Goal: Information Seeking & Learning: Compare options

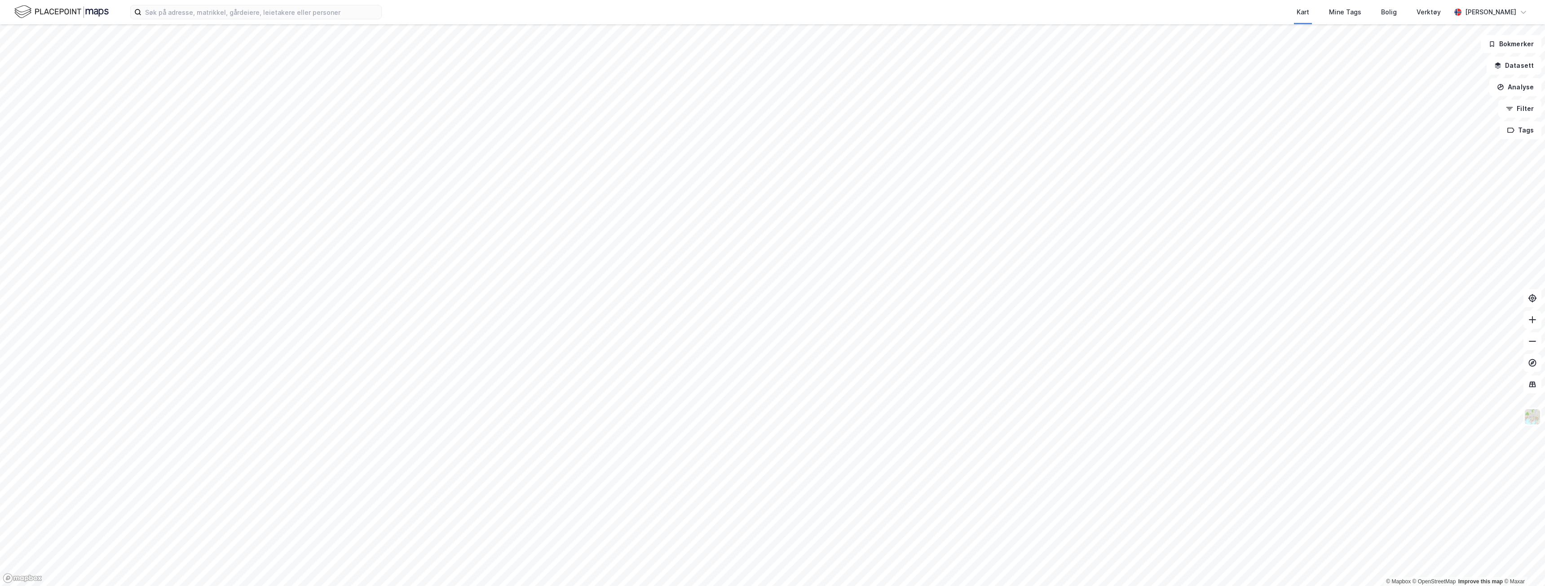
click at [292, 4] on div "Kart Mine Tags Bolig Verktøy [PERSON_NAME]" at bounding box center [772, 12] width 1545 height 24
click at [292, 9] on input at bounding box center [262, 11] width 240 height 13
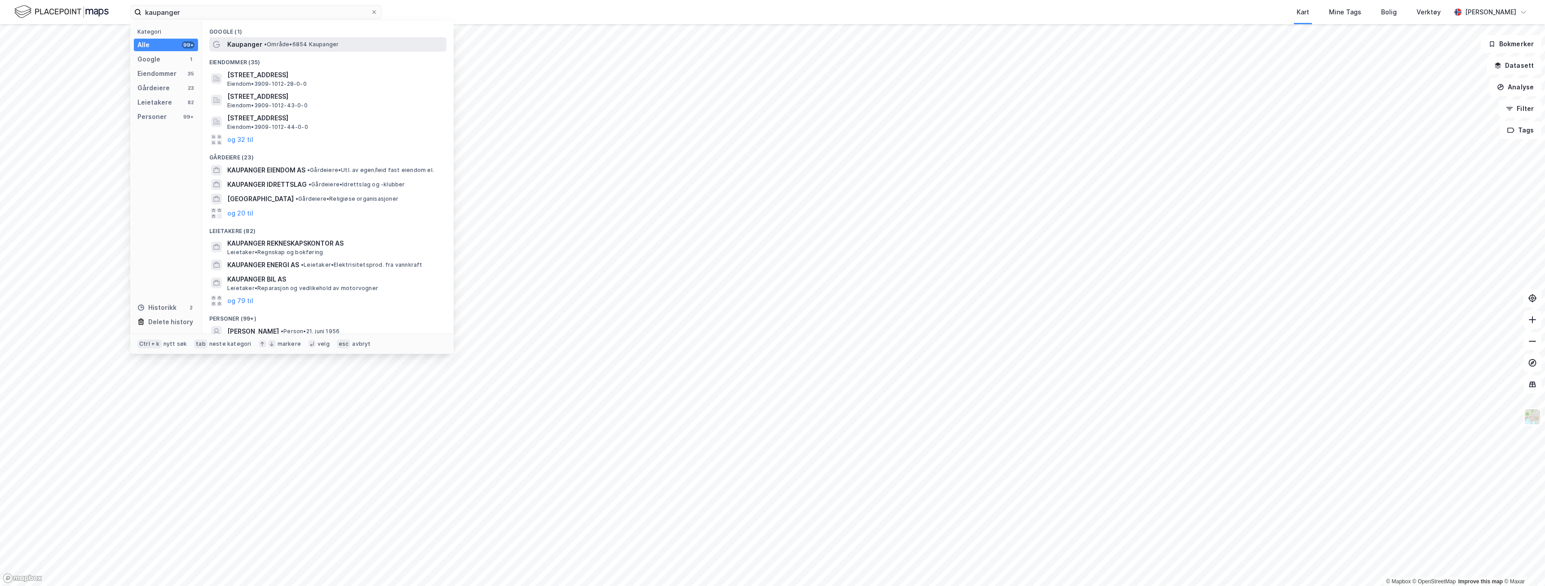
click at [254, 45] on span "Kaupanger" at bounding box center [244, 44] width 35 height 11
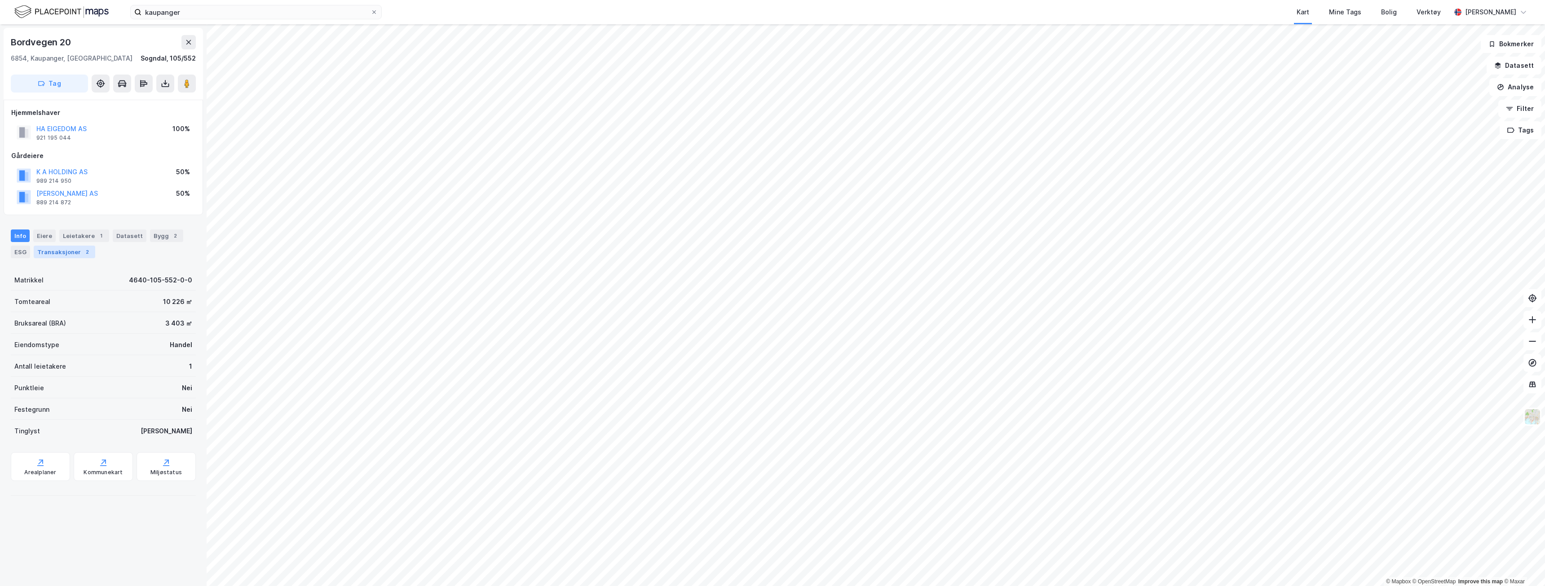
click at [61, 253] on div "Transaksjoner 2" at bounding box center [65, 252] width 62 height 13
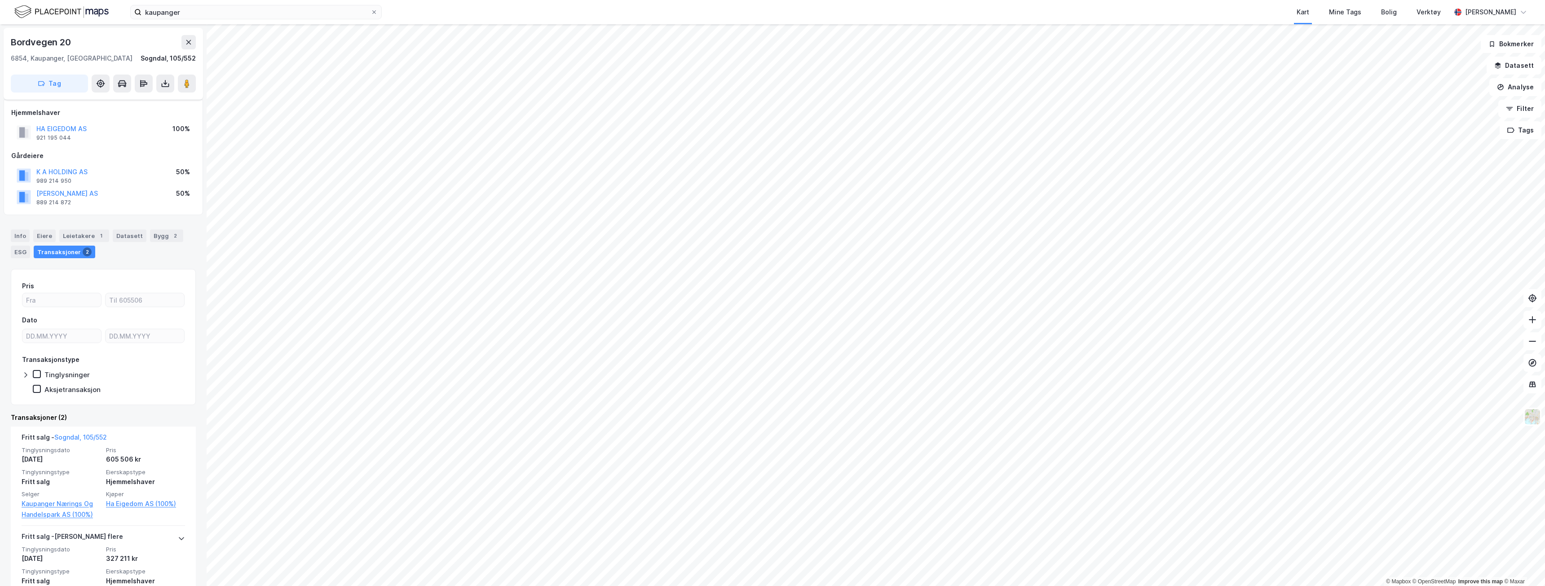
scroll to position [49, 0]
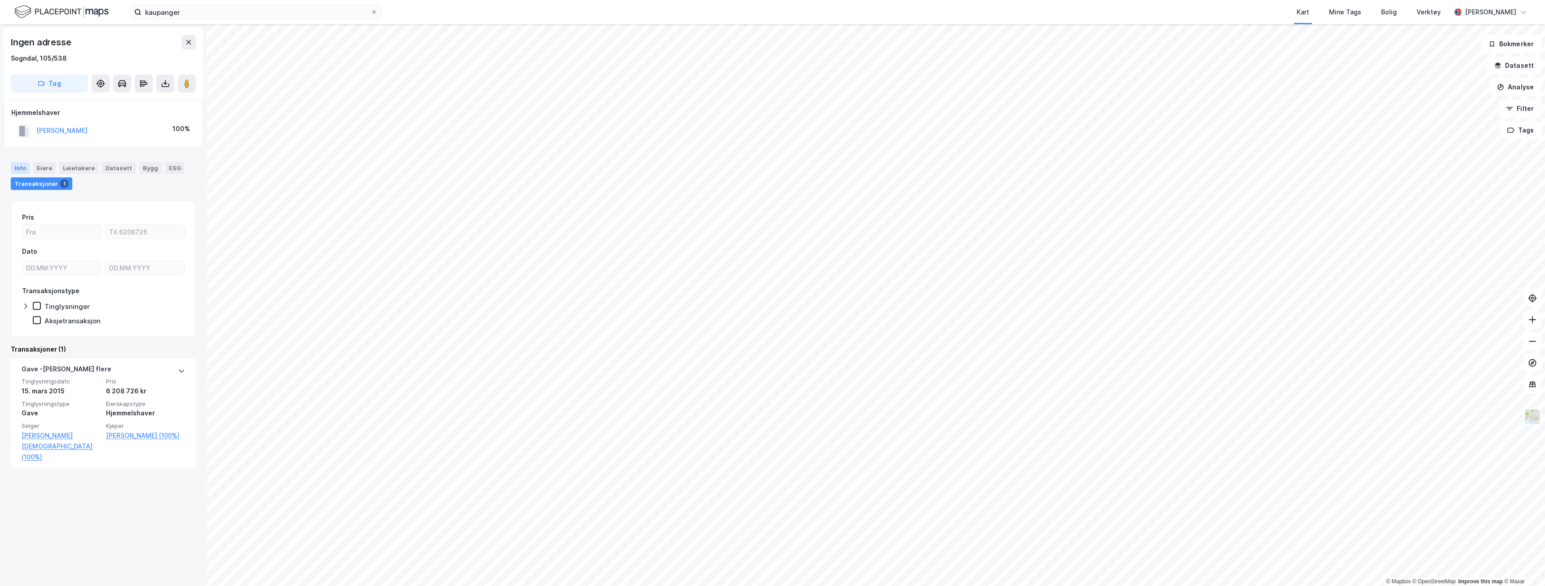
click at [14, 163] on div "Info" at bounding box center [20, 168] width 19 height 12
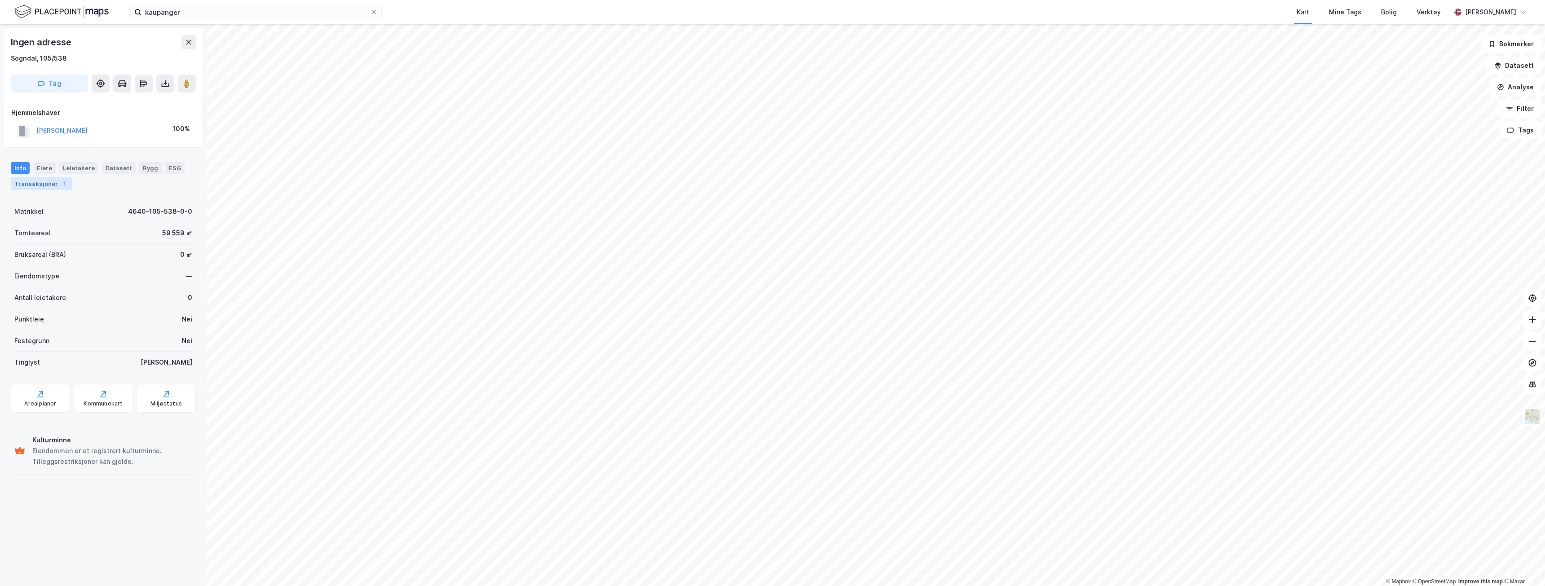
click at [38, 189] on div "Transaksjoner 1" at bounding box center [42, 183] width 62 height 13
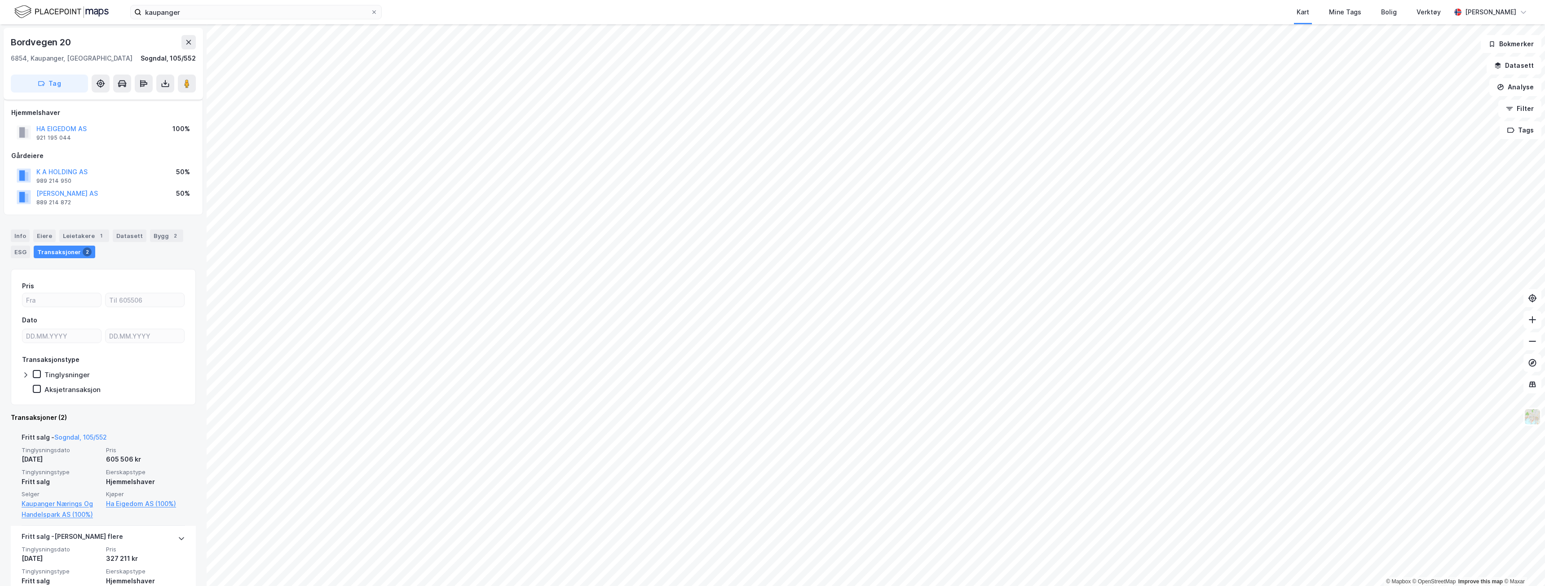
scroll to position [49, 0]
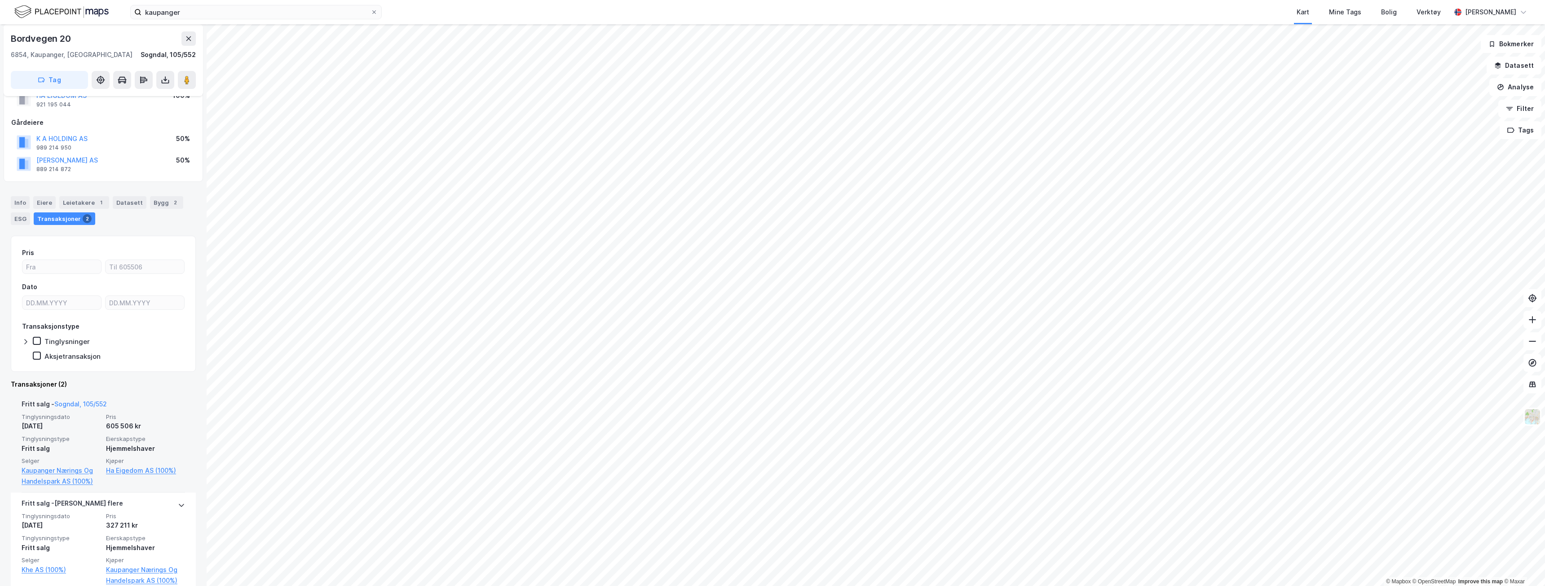
scroll to position [49, 0]
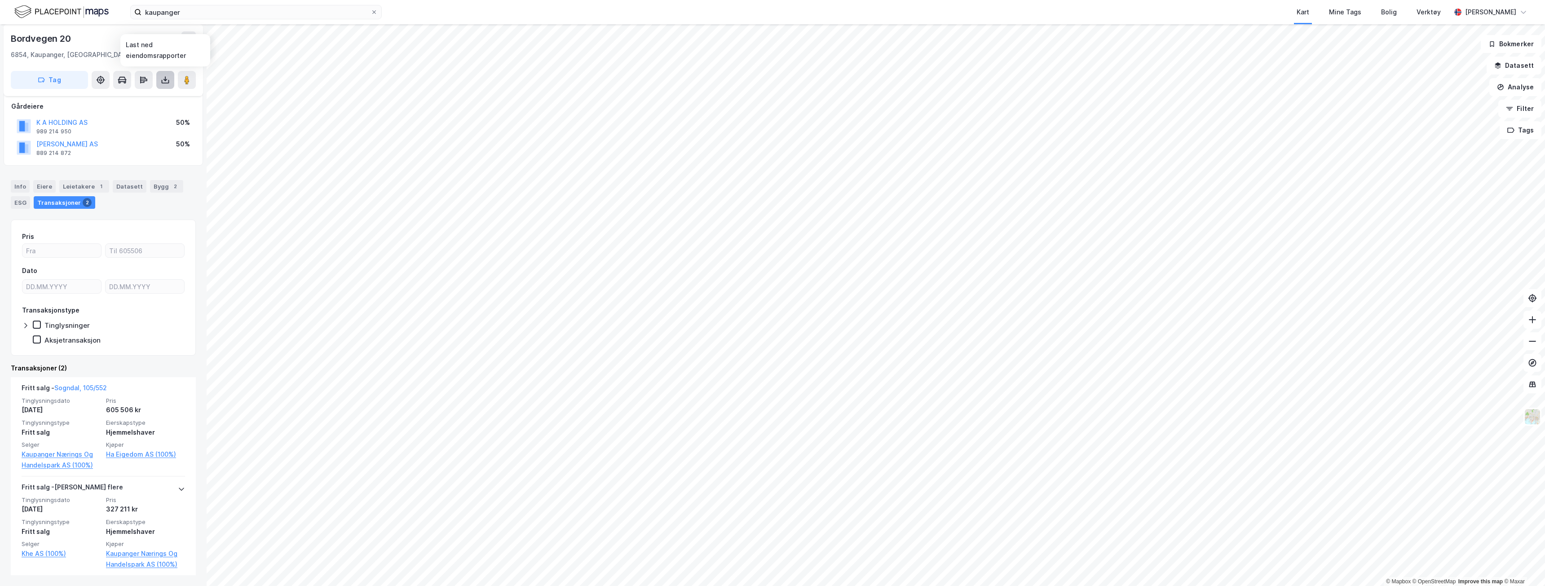
click at [162, 84] on button at bounding box center [165, 80] width 18 height 18
click at [153, 97] on div "Last ned grunnbok" at bounding box center [127, 98] width 96 height 14
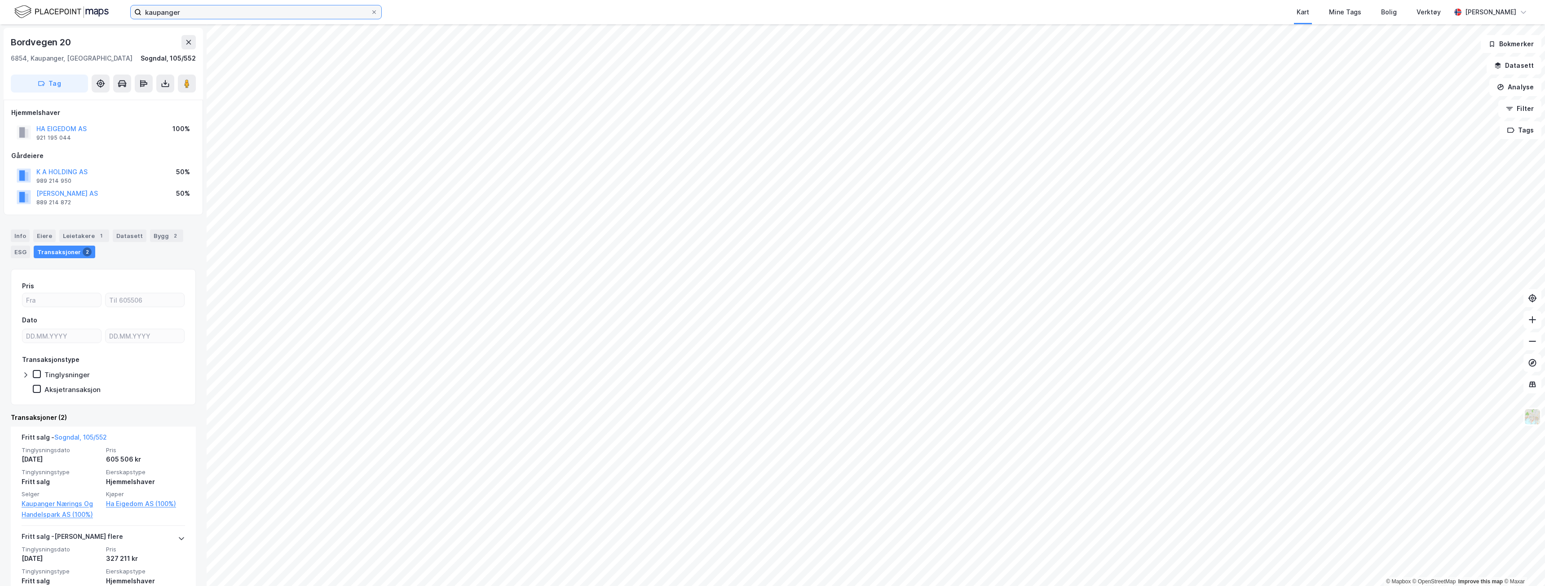
click at [245, 10] on input "kaupanger" at bounding box center [256, 11] width 229 height 13
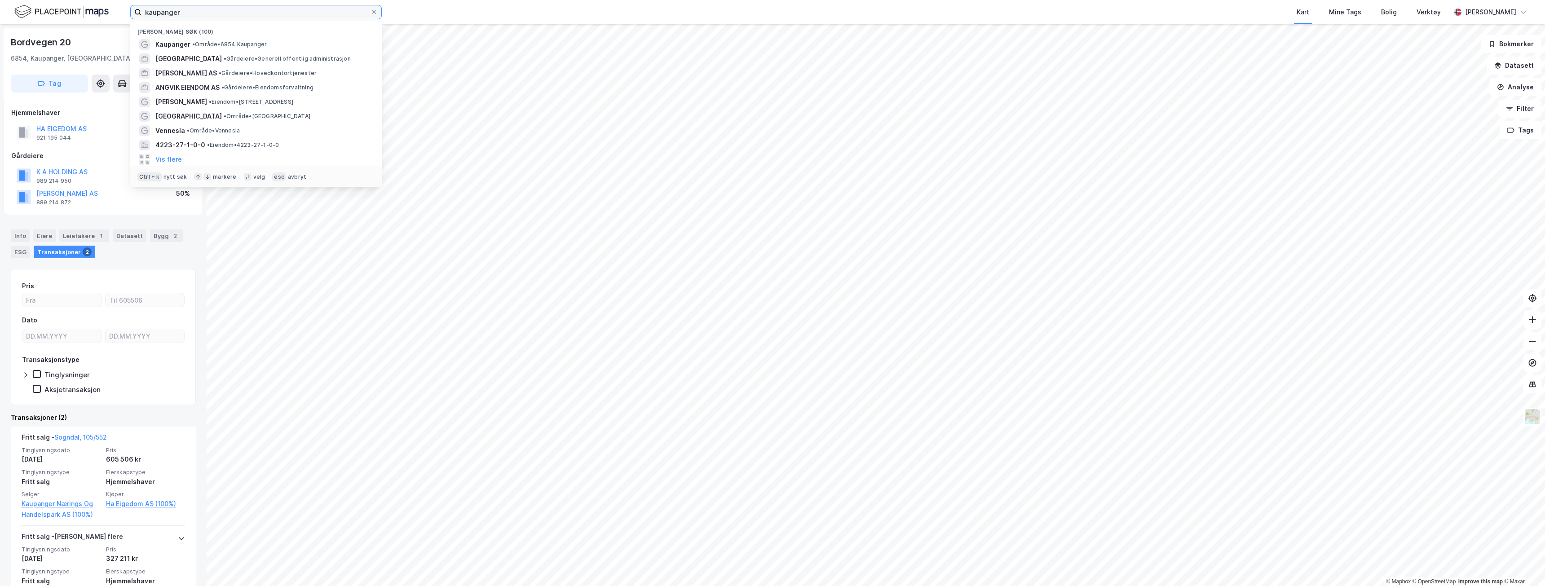
click at [245, 10] on input "kaupanger" at bounding box center [256, 11] width 229 height 13
click at [244, 10] on input "kaupanger" at bounding box center [256, 11] width 229 height 13
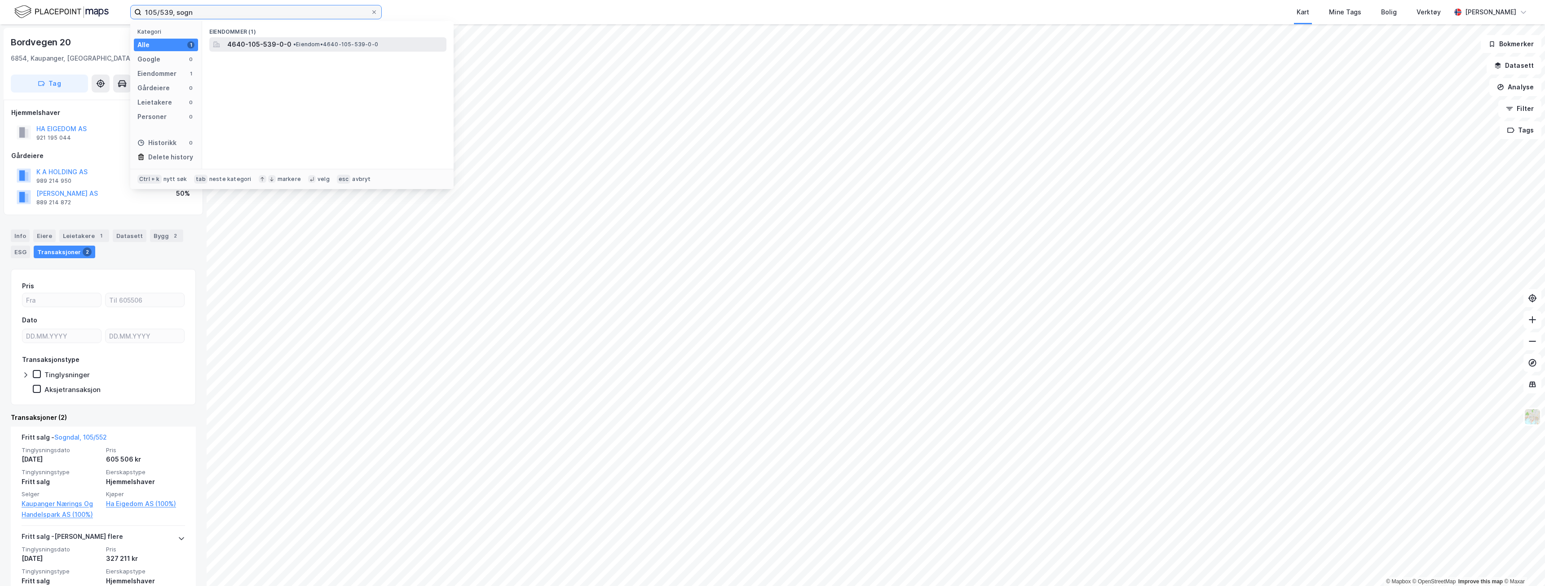
type input "105/539, sogn"
click at [251, 43] on span "4640-105-539-0-0" at bounding box center [259, 44] width 64 height 11
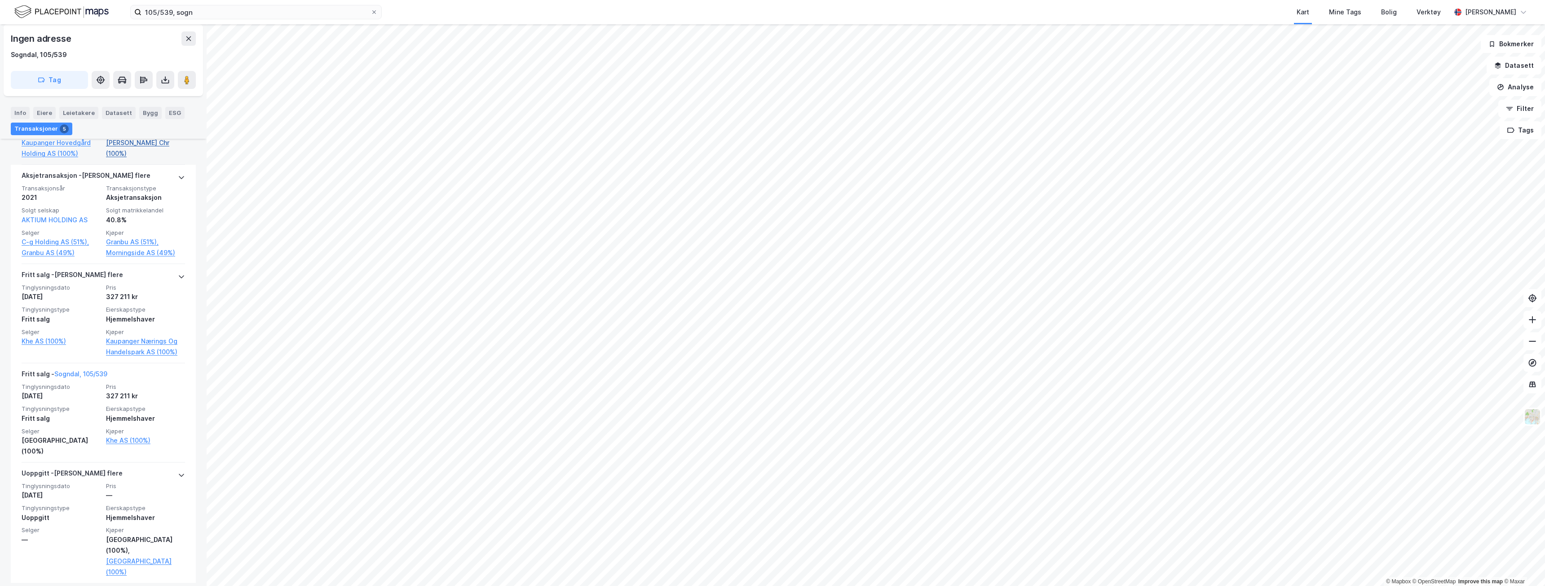
scroll to position [400, 0]
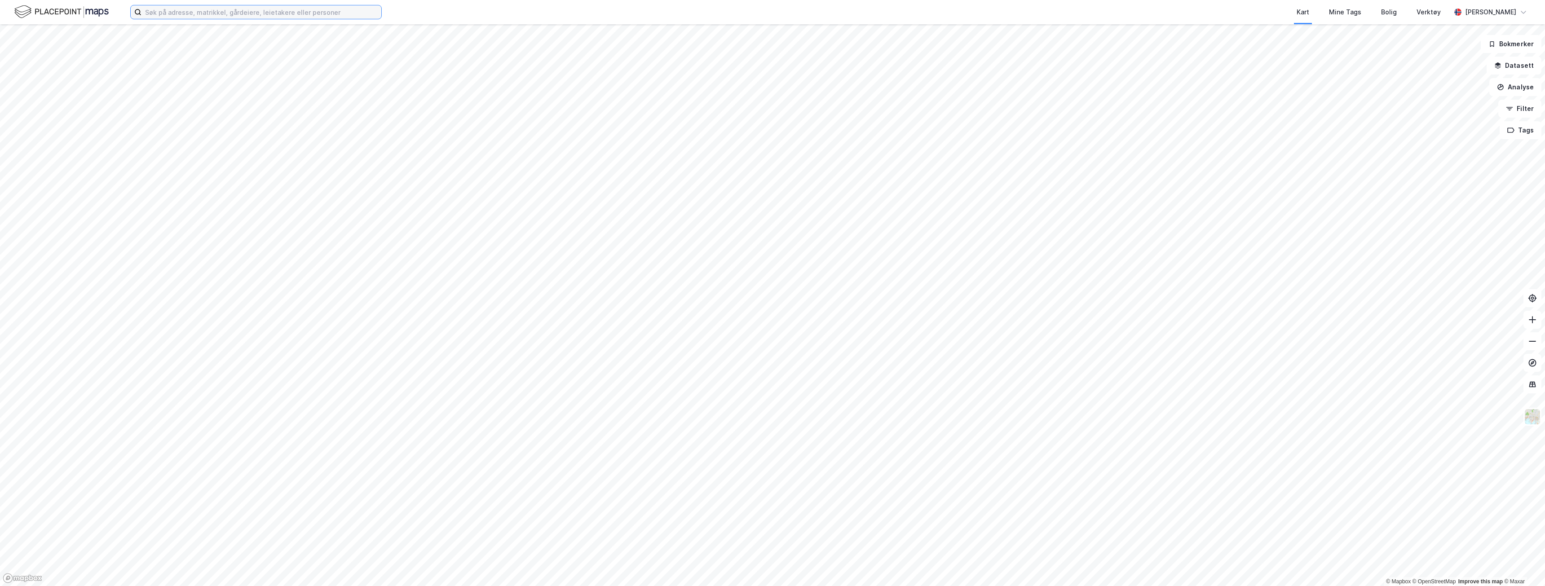
click at [153, 9] on input at bounding box center [262, 11] width 240 height 13
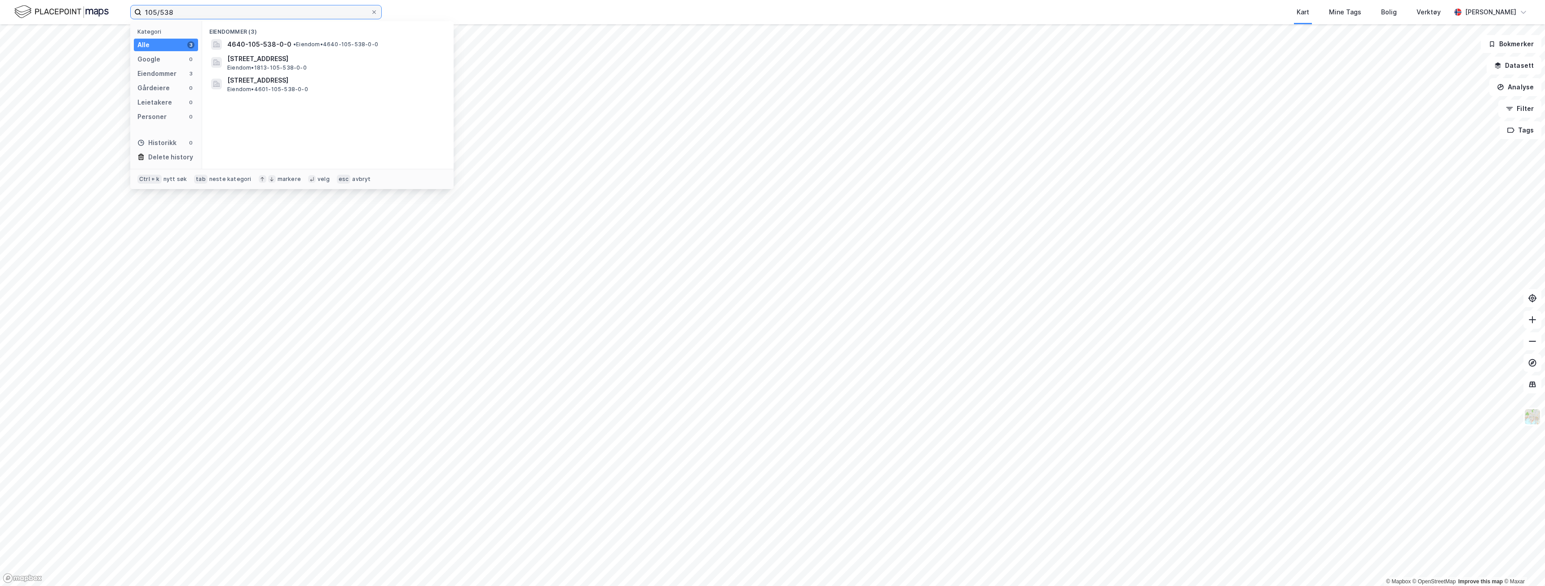
type input "105/538"
click at [322, 35] on div "Eiendommer (3)" at bounding box center [328, 29] width 252 height 16
click at [324, 47] on span "• Eiendom • 4640-105-538-0-0" at bounding box center [335, 44] width 85 height 7
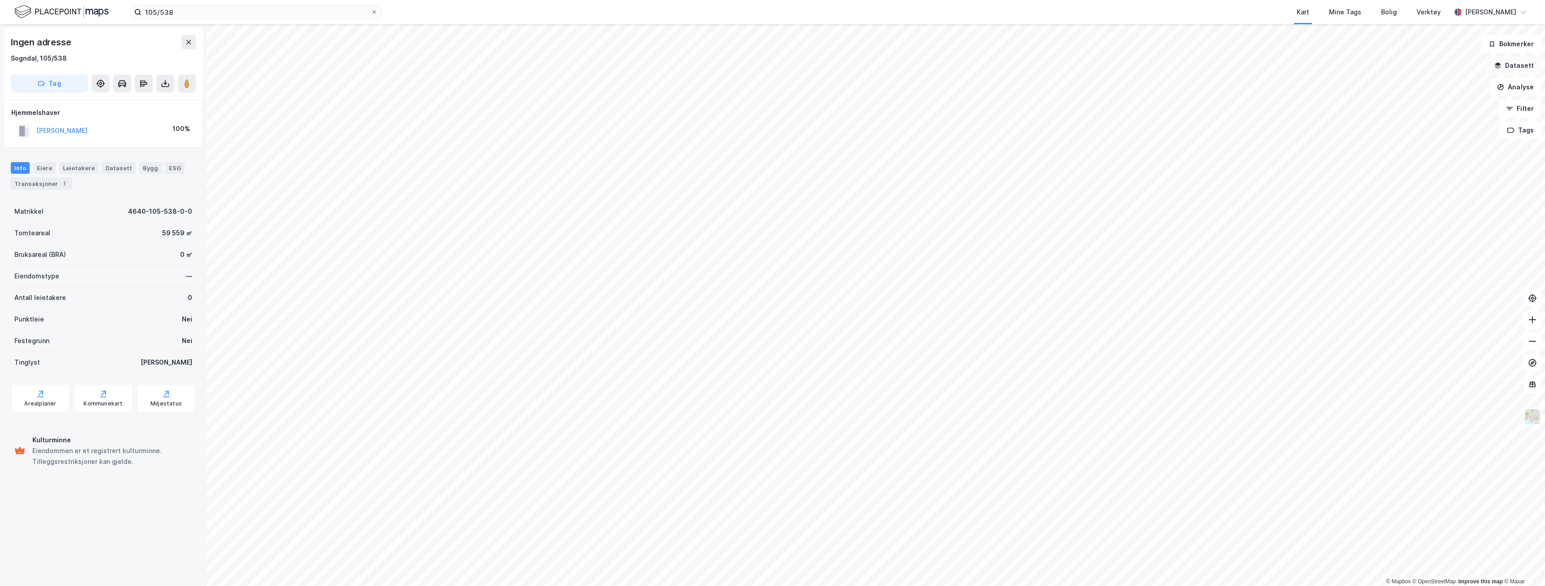
click at [1511, 71] on button "Datasett" at bounding box center [1514, 66] width 55 height 18
click at [1378, 86] on icon at bounding box center [1380, 87] width 7 height 7
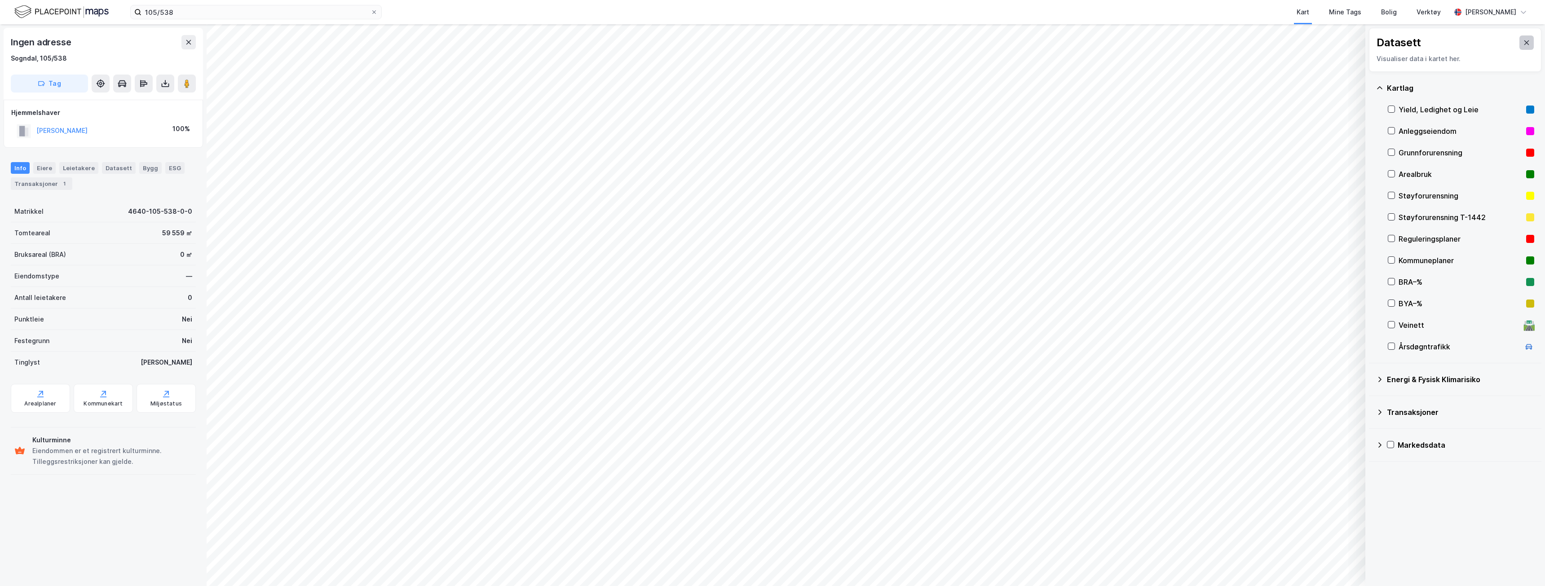
click at [1523, 46] on icon at bounding box center [1526, 42] width 7 height 7
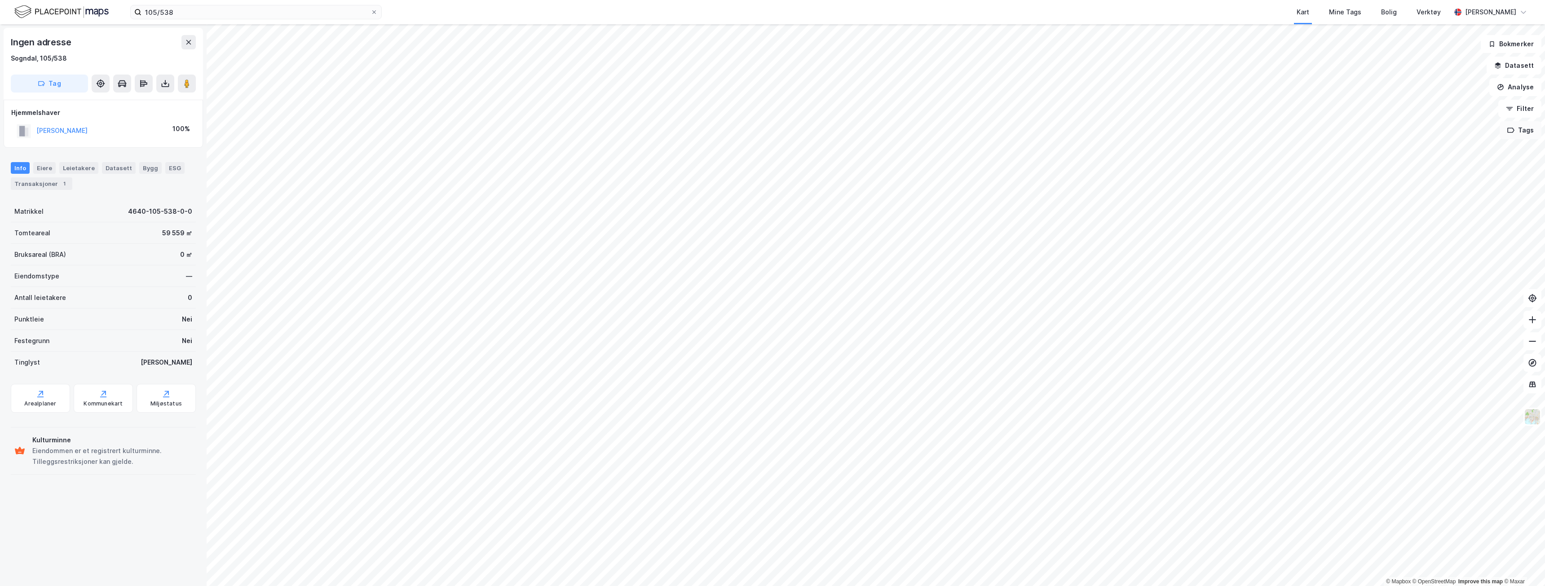
click at [1513, 133] on icon "button" at bounding box center [1511, 130] width 7 height 7
click at [1483, 134] on icon at bounding box center [1481, 136] width 7 height 7
click at [1517, 67] on button "Datasett" at bounding box center [1514, 66] width 55 height 18
click at [1379, 91] on icon at bounding box center [1380, 87] width 7 height 7
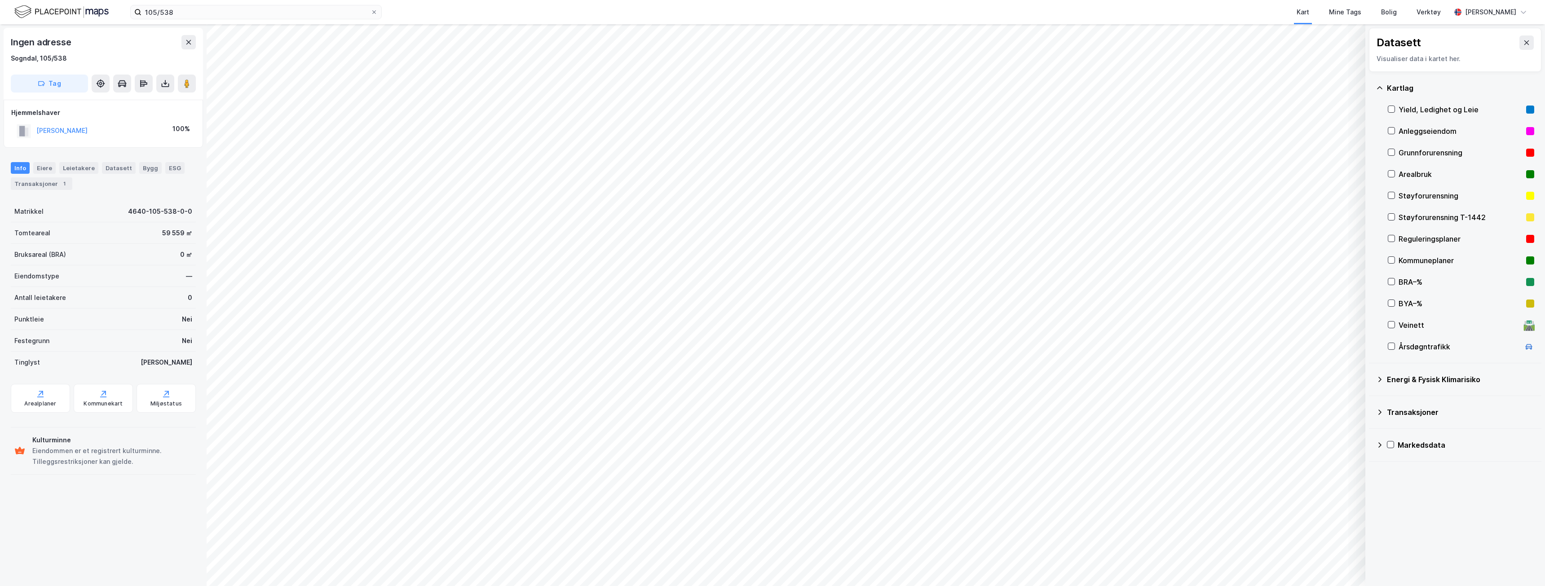
click at [1397, 133] on div "Anleggseiendom" at bounding box center [1461, 131] width 146 height 22
click at [1393, 132] on icon at bounding box center [1392, 131] width 6 height 6
click at [1523, 43] on icon at bounding box center [1526, 42] width 7 height 7
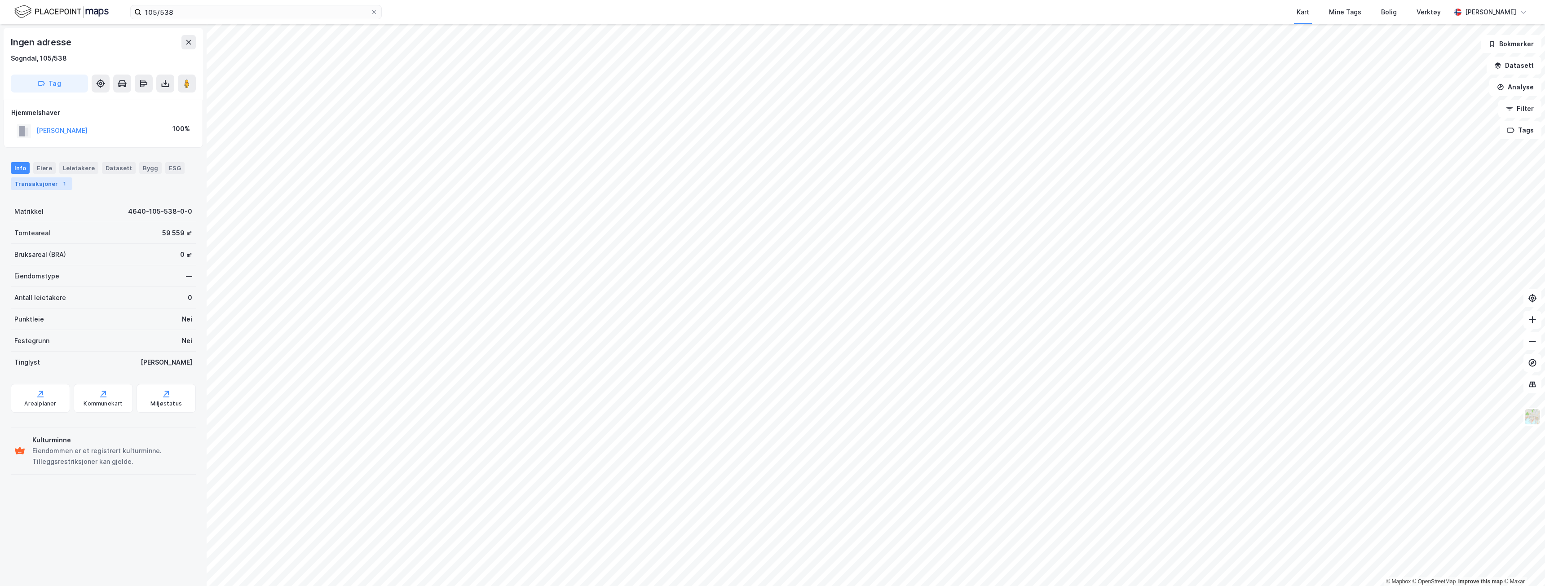
click at [45, 181] on div "Transaksjoner 1" at bounding box center [42, 183] width 62 height 13
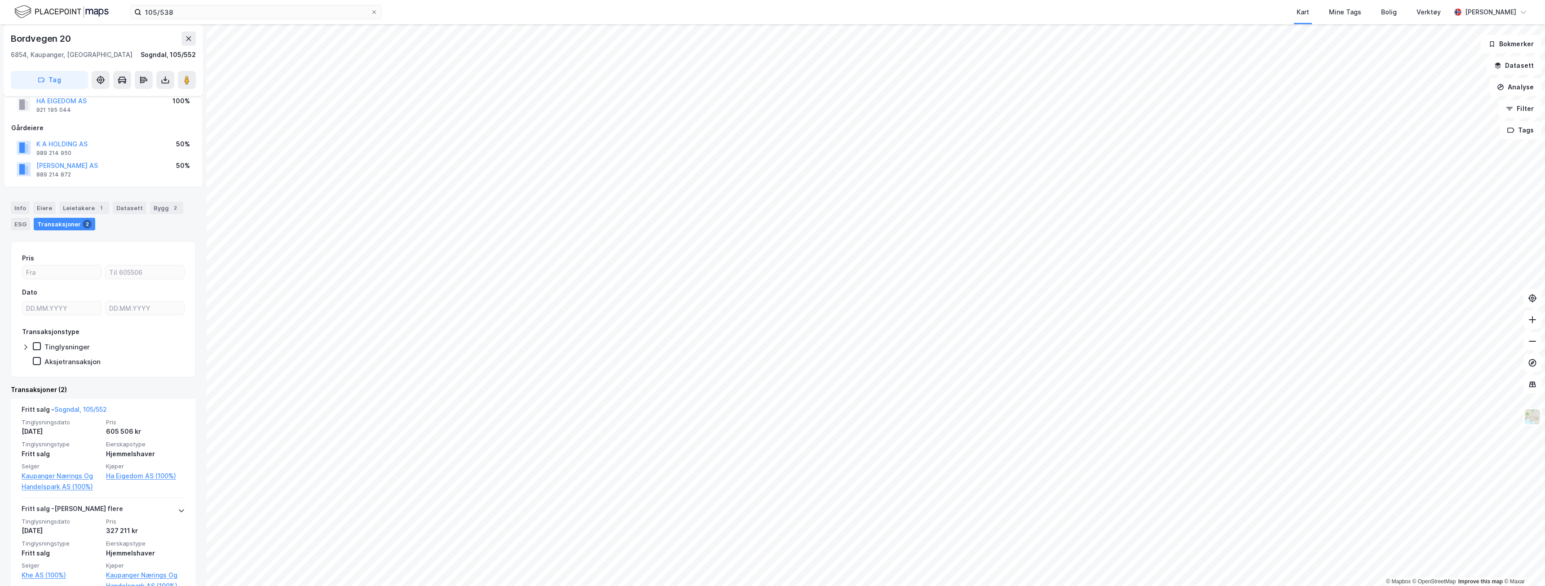
scroll to position [49, 0]
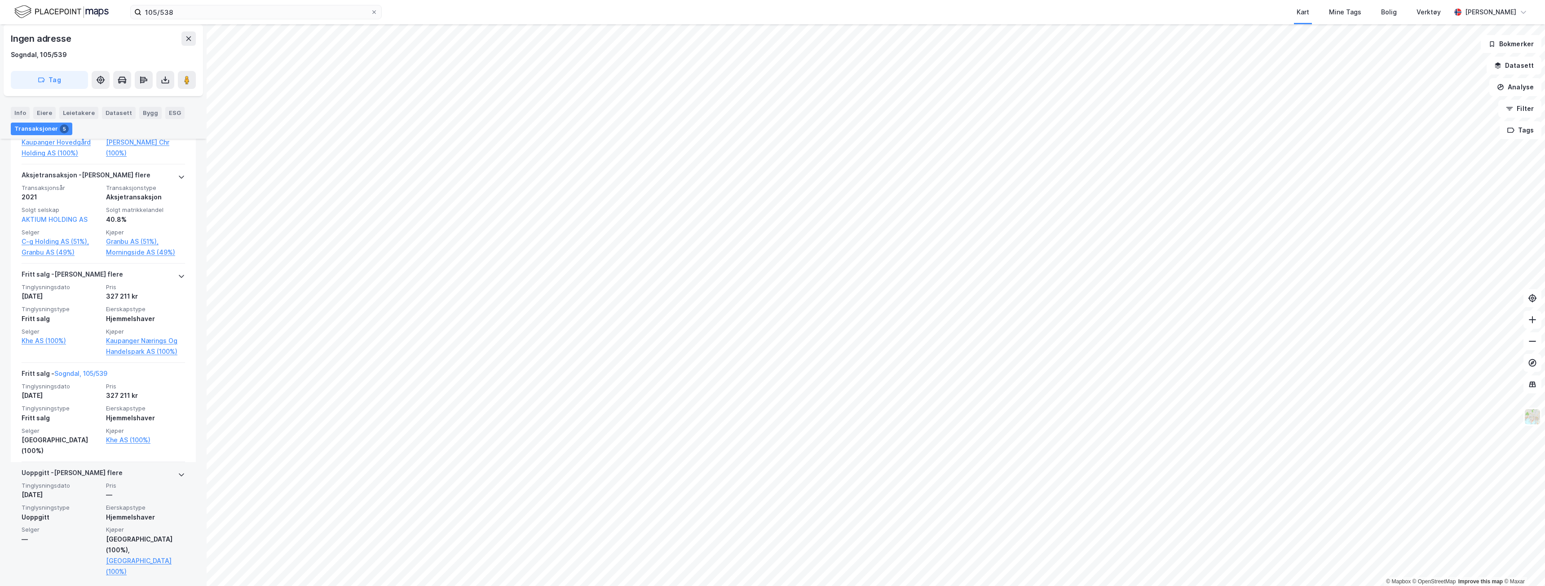
scroll to position [400, 0]
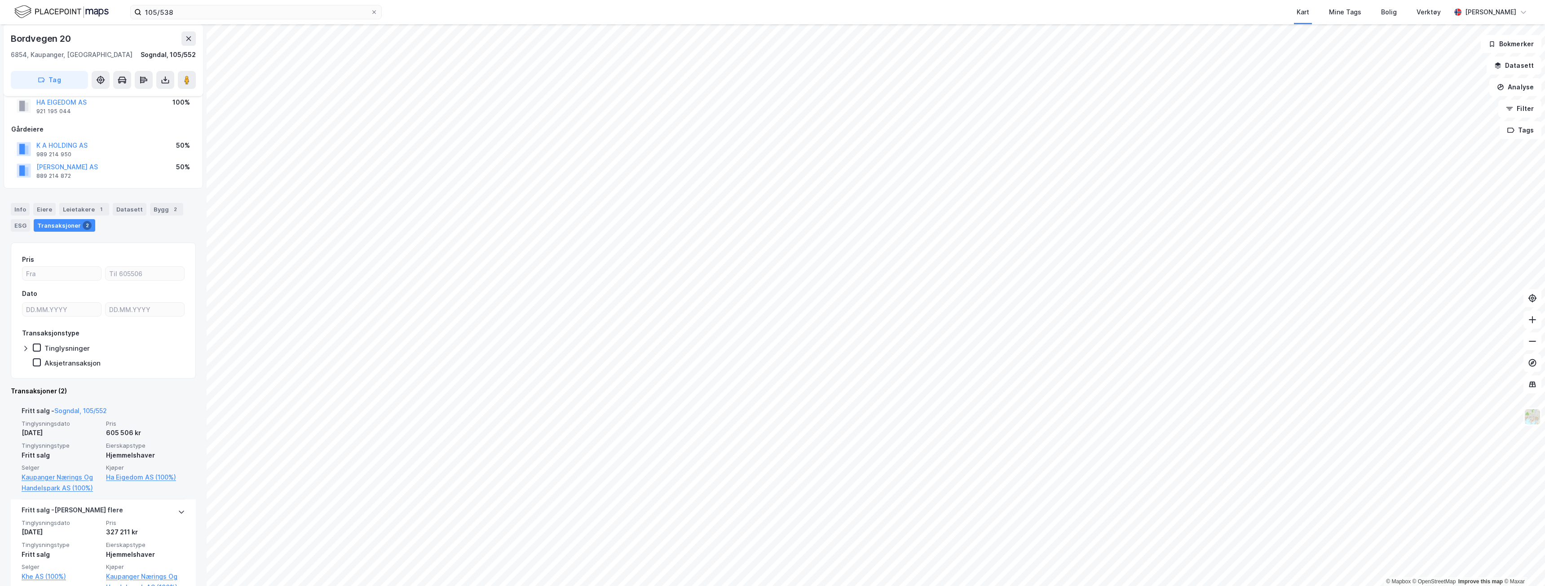
scroll to position [49, 0]
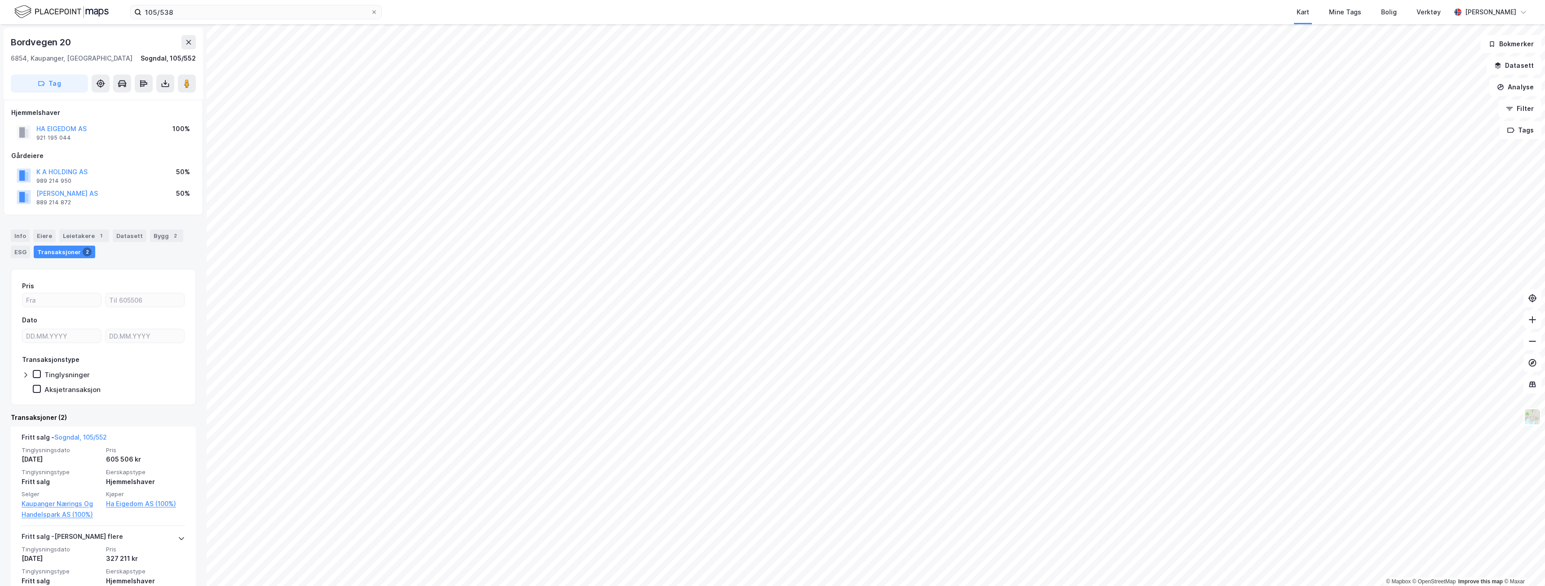
scroll to position [49, 0]
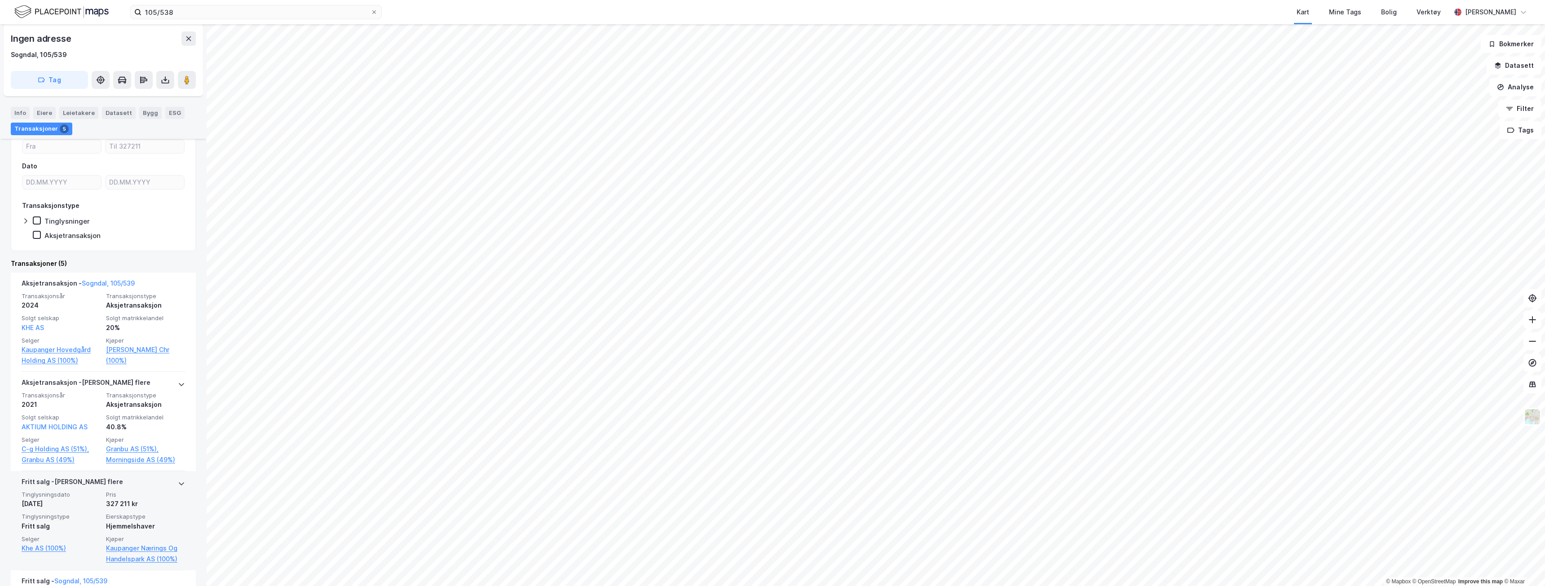
scroll to position [176, 0]
